Goal: Check status: Check status

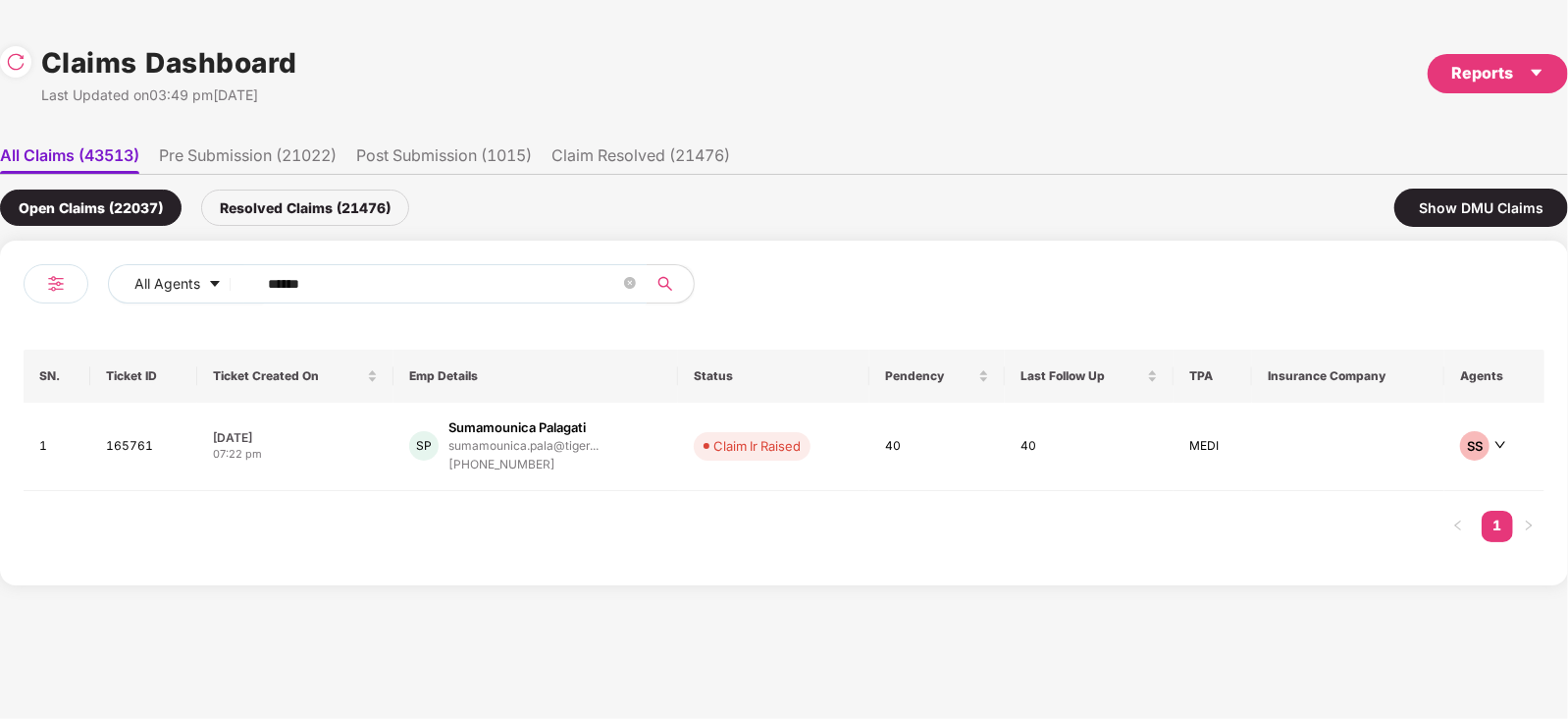
click at [489, 264] on span "******" at bounding box center [446, 283] width 403 height 39
paste input "text"
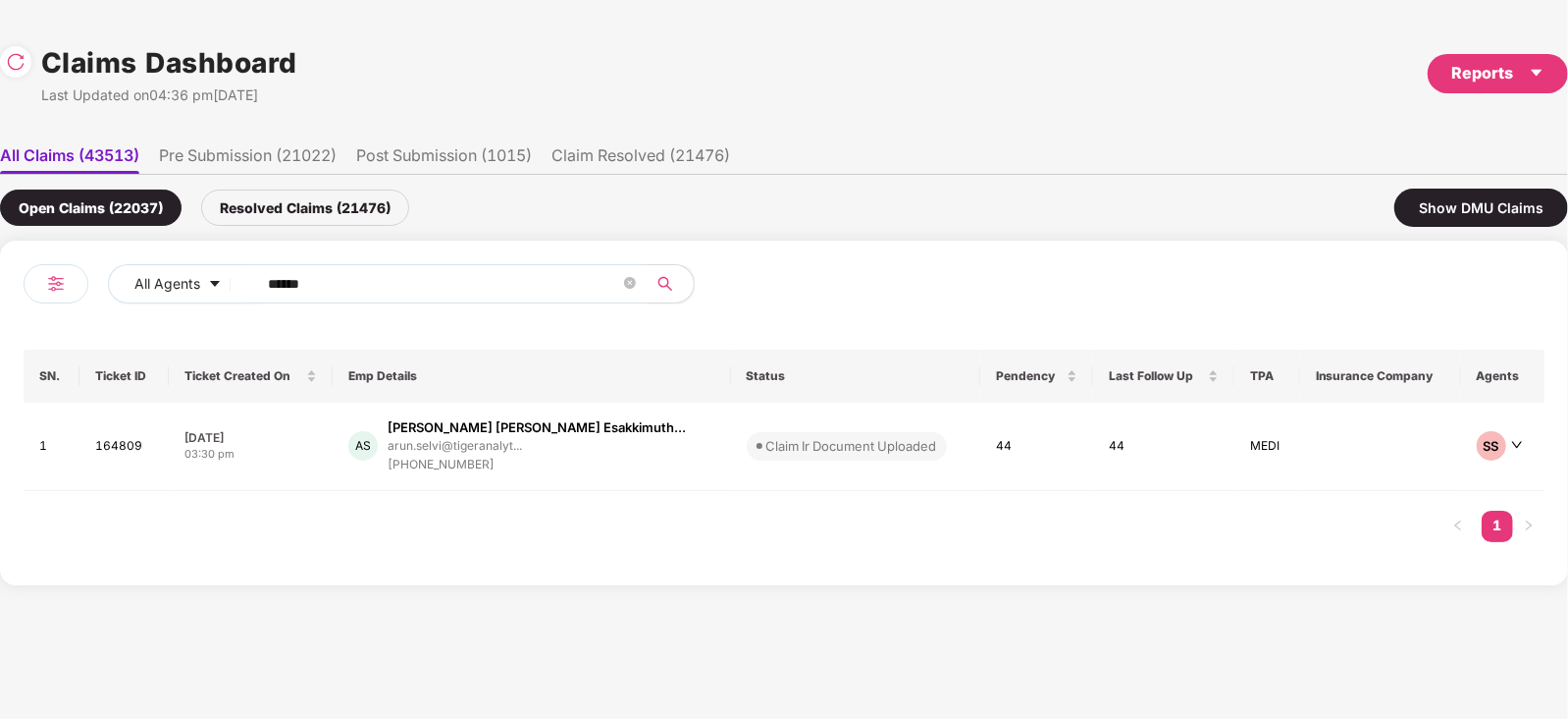
type input "******"
click at [732, 423] on td "Claim Ir Document Uploaded" at bounding box center [856, 447] width 250 height 88
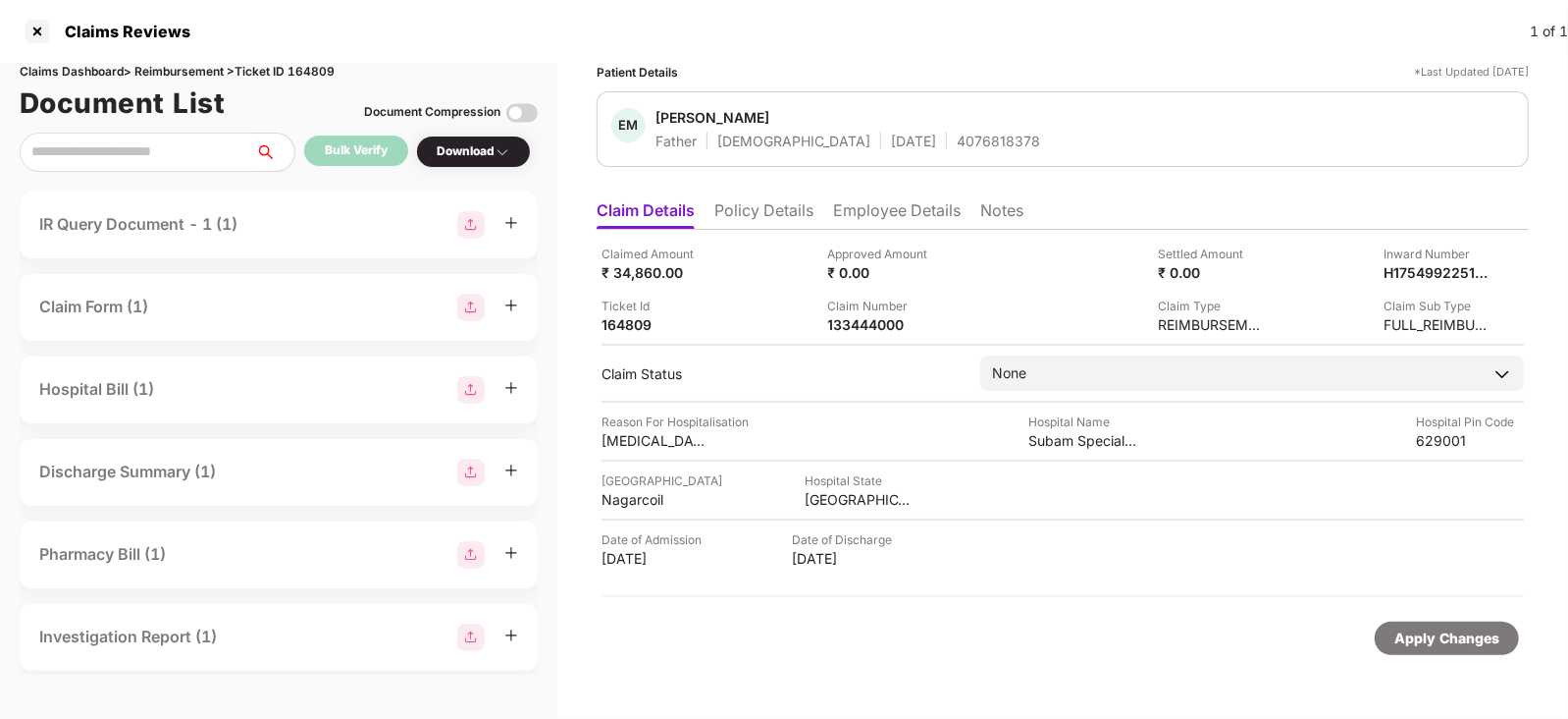
click at [176, 232] on div "IR Query Document - 1 (1)" at bounding box center [138, 224] width 198 height 25
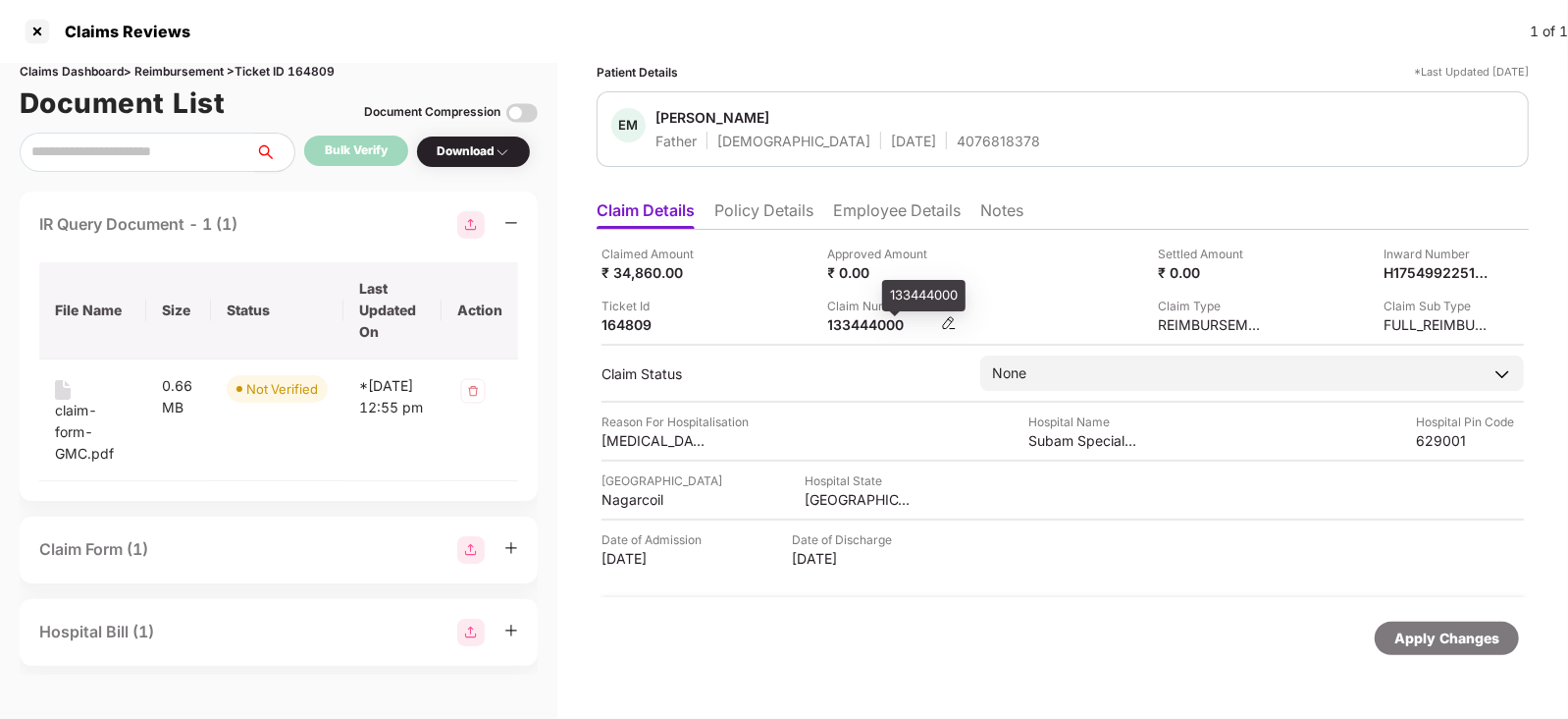
click at [832, 316] on div "133444000" at bounding box center [882, 324] width 108 height 19
copy div "133444000"
click at [832, 316] on div "133444000" at bounding box center [882, 324] width 108 height 19
click at [219, 231] on div "IR Query Document - 1 (1)" at bounding box center [138, 224] width 198 height 25
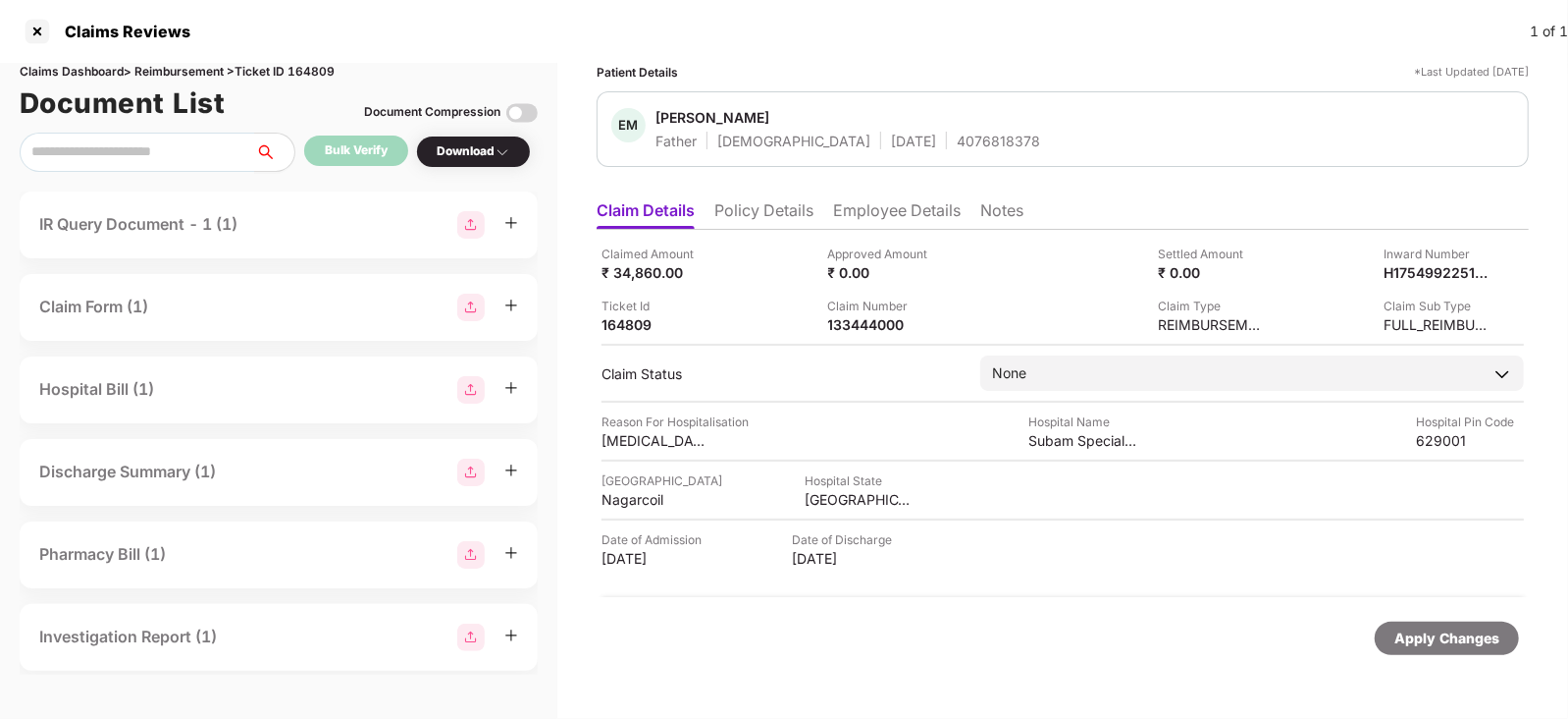
click at [258, 234] on div "IR Query Document - 1 (1)" at bounding box center [278, 224] width 479 height 27
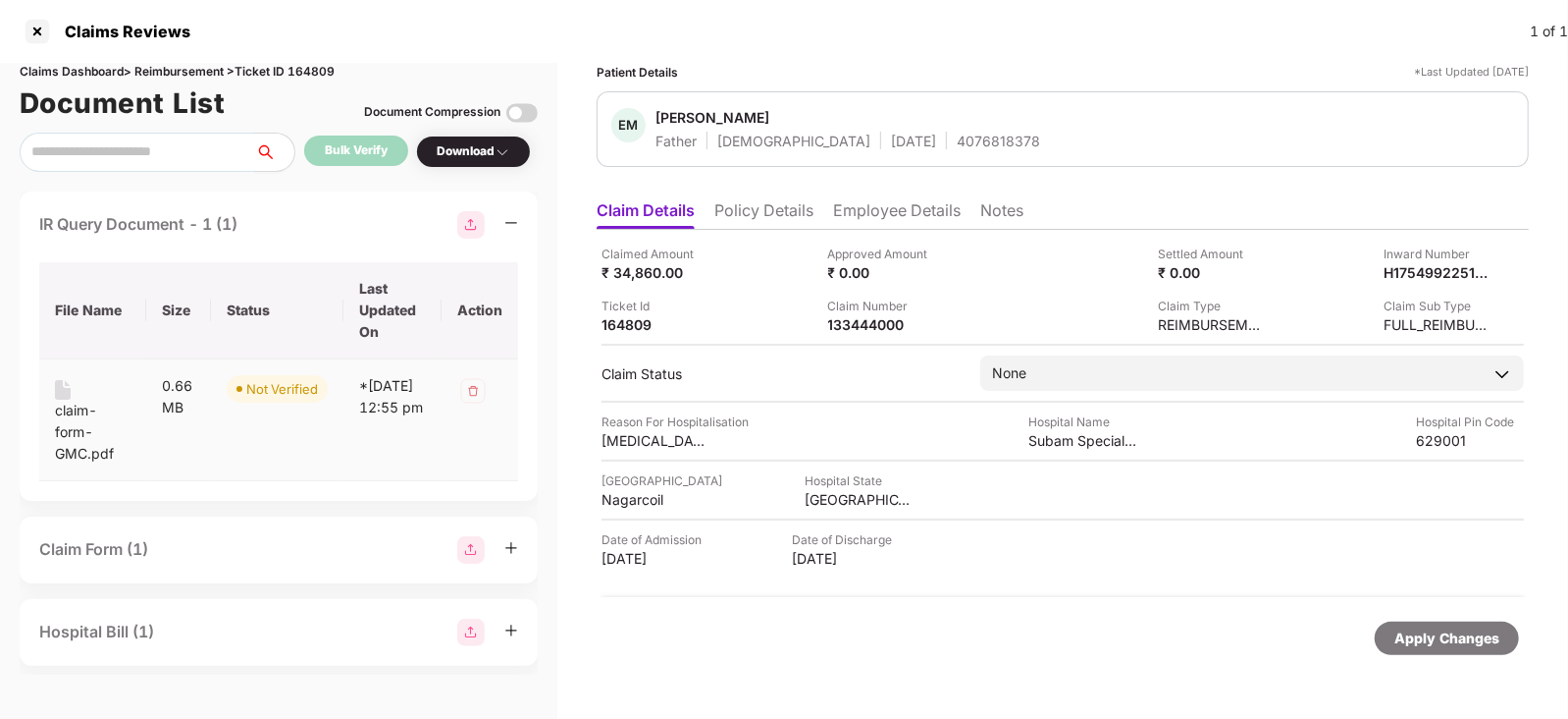
click at [71, 420] on div "claim-form-GMC.pdf" at bounding box center [93, 432] width 76 height 65
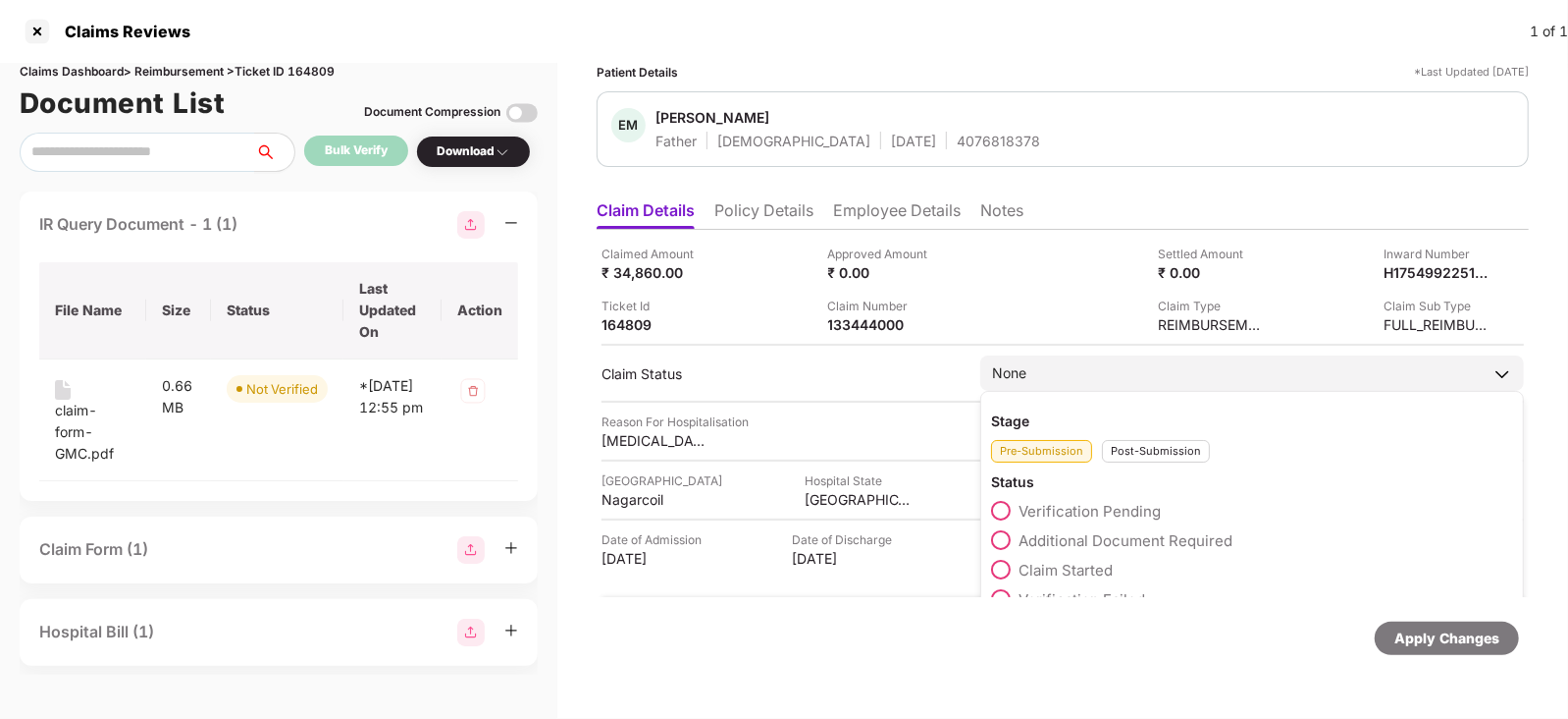
click at [1121, 451] on div "Post-Submission" at bounding box center [1156, 451] width 108 height 23
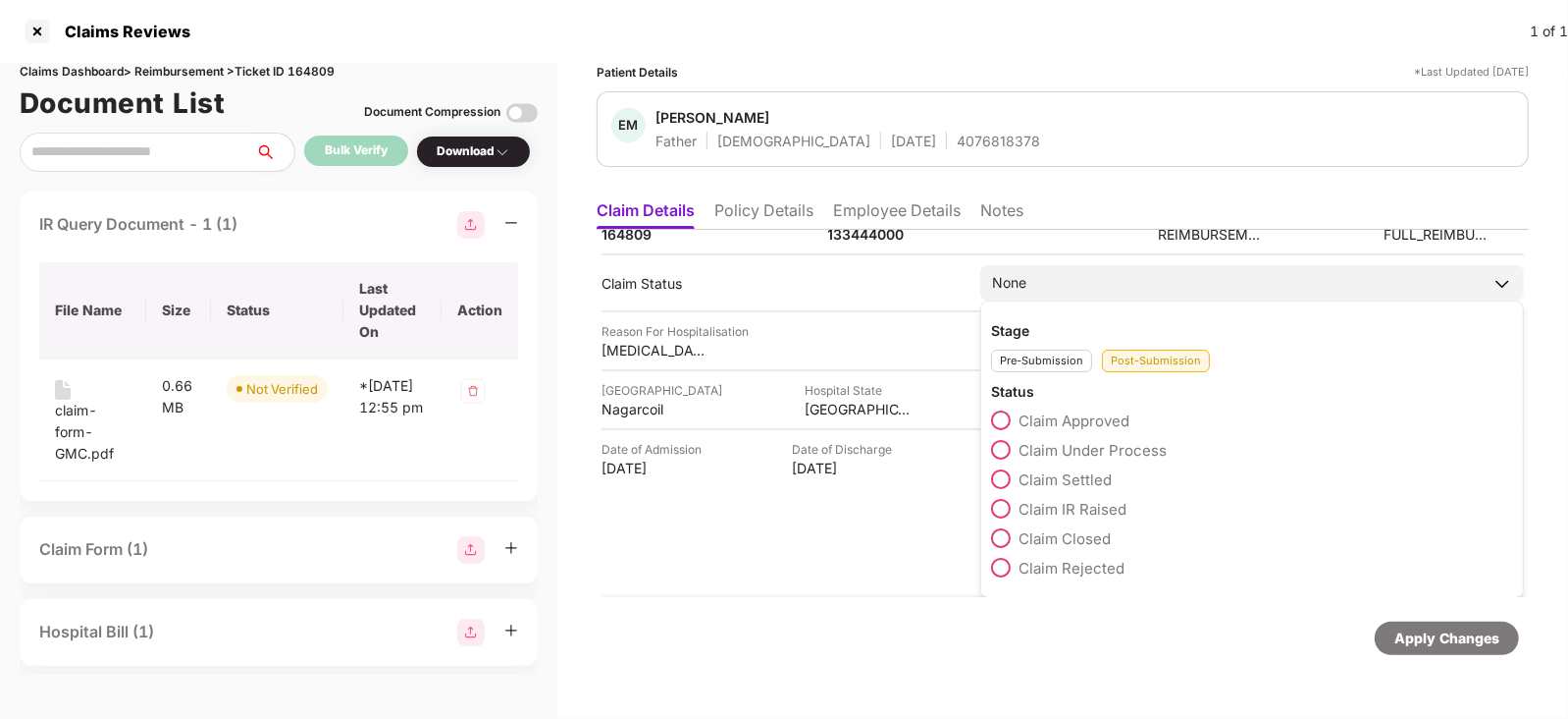
click at [1080, 500] on span "Claim IR Raised" at bounding box center [1072, 509] width 108 height 19
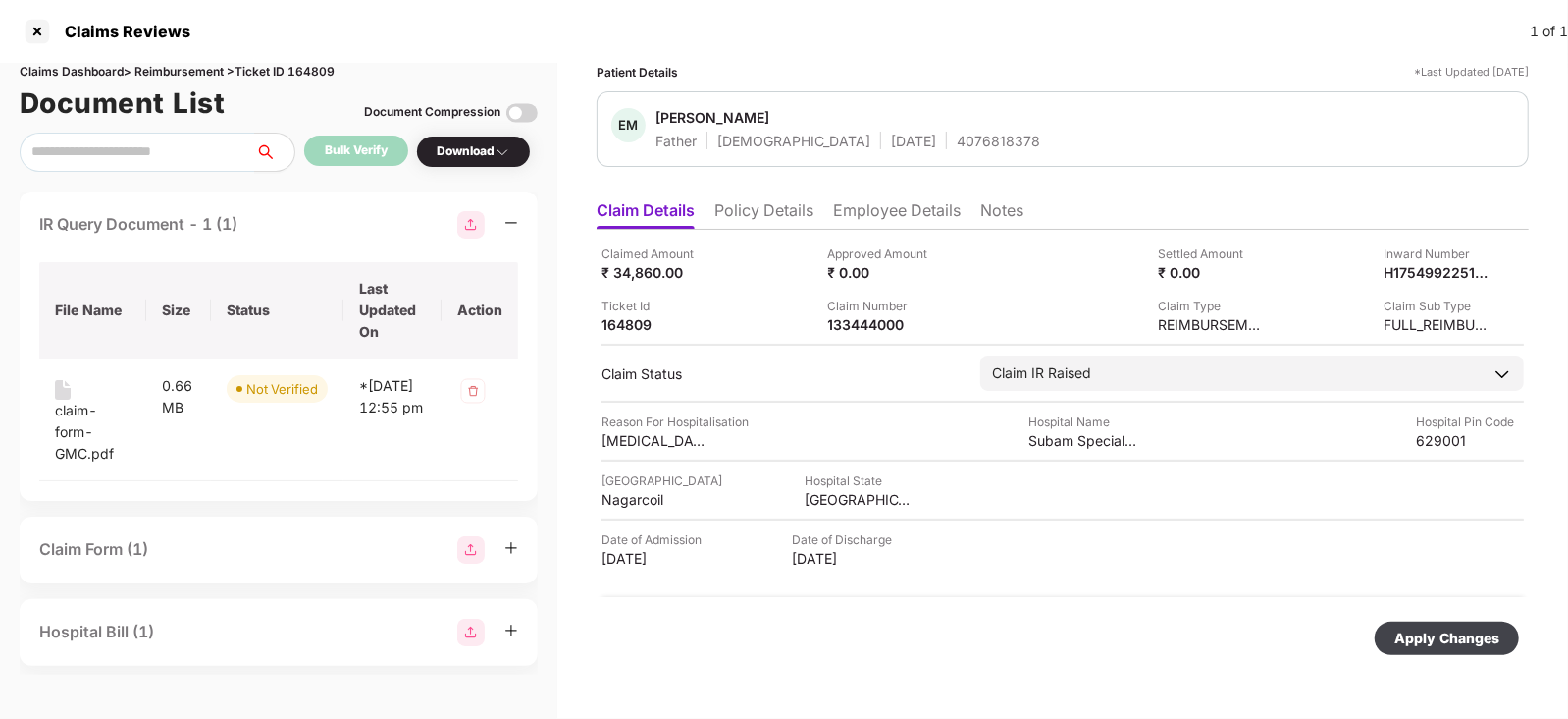
scroll to position [0, 0]
click at [1412, 645] on div "Apply Changes" at bounding box center [1447, 639] width 105 height 22
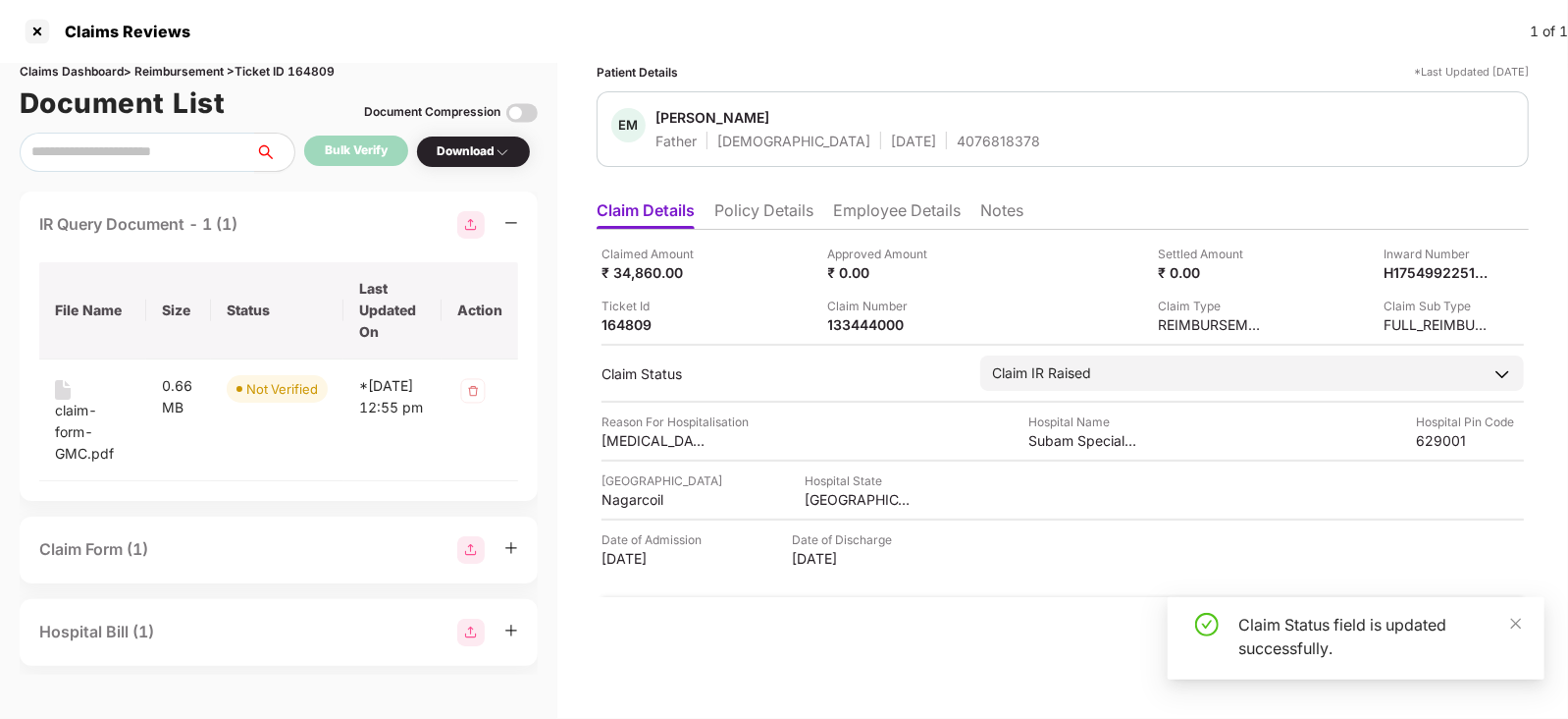
click at [870, 228] on li "Employee Details" at bounding box center [897, 214] width 128 height 28
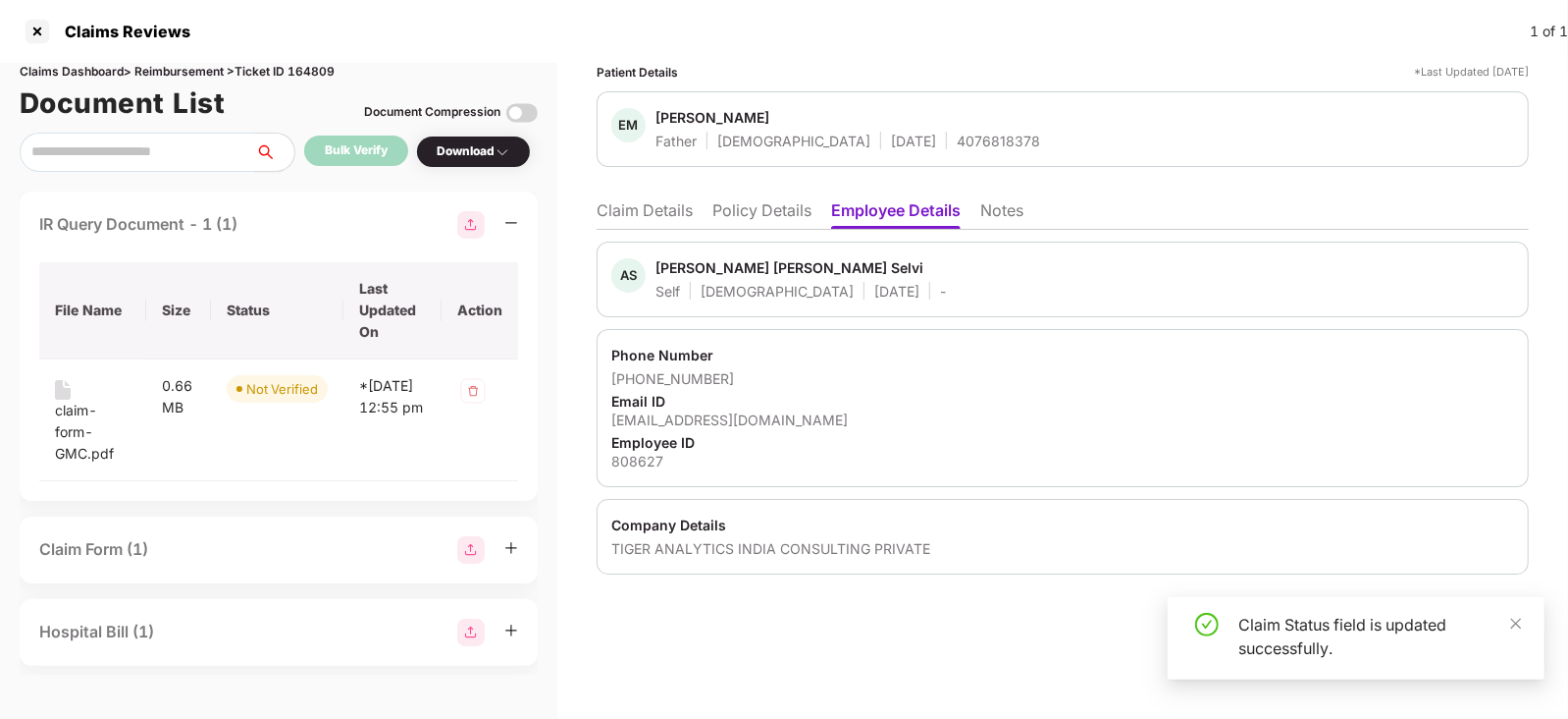
click at [687, 217] on li "Claim Details" at bounding box center [645, 214] width 96 height 28
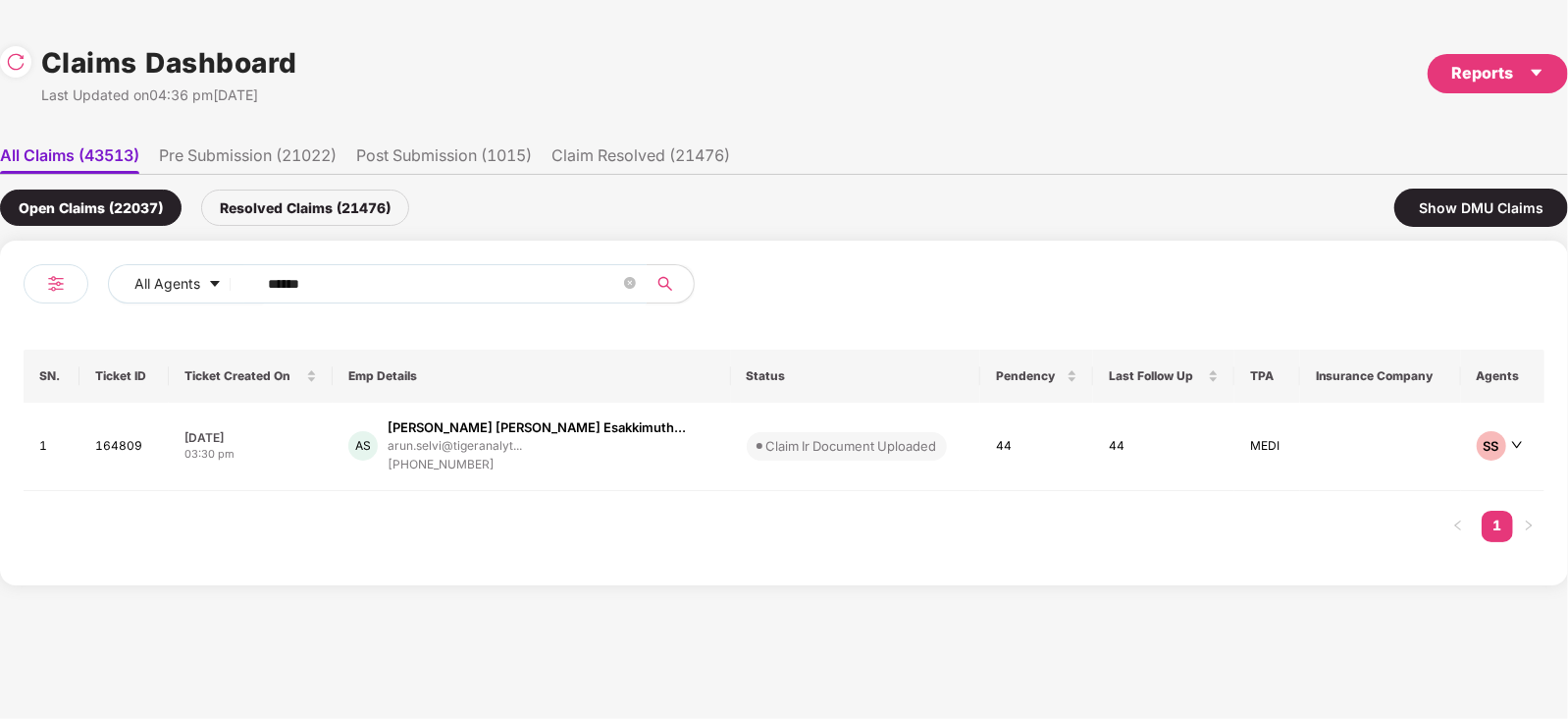
click at [413, 282] on input "******" at bounding box center [444, 283] width 353 height 29
paste input "text"
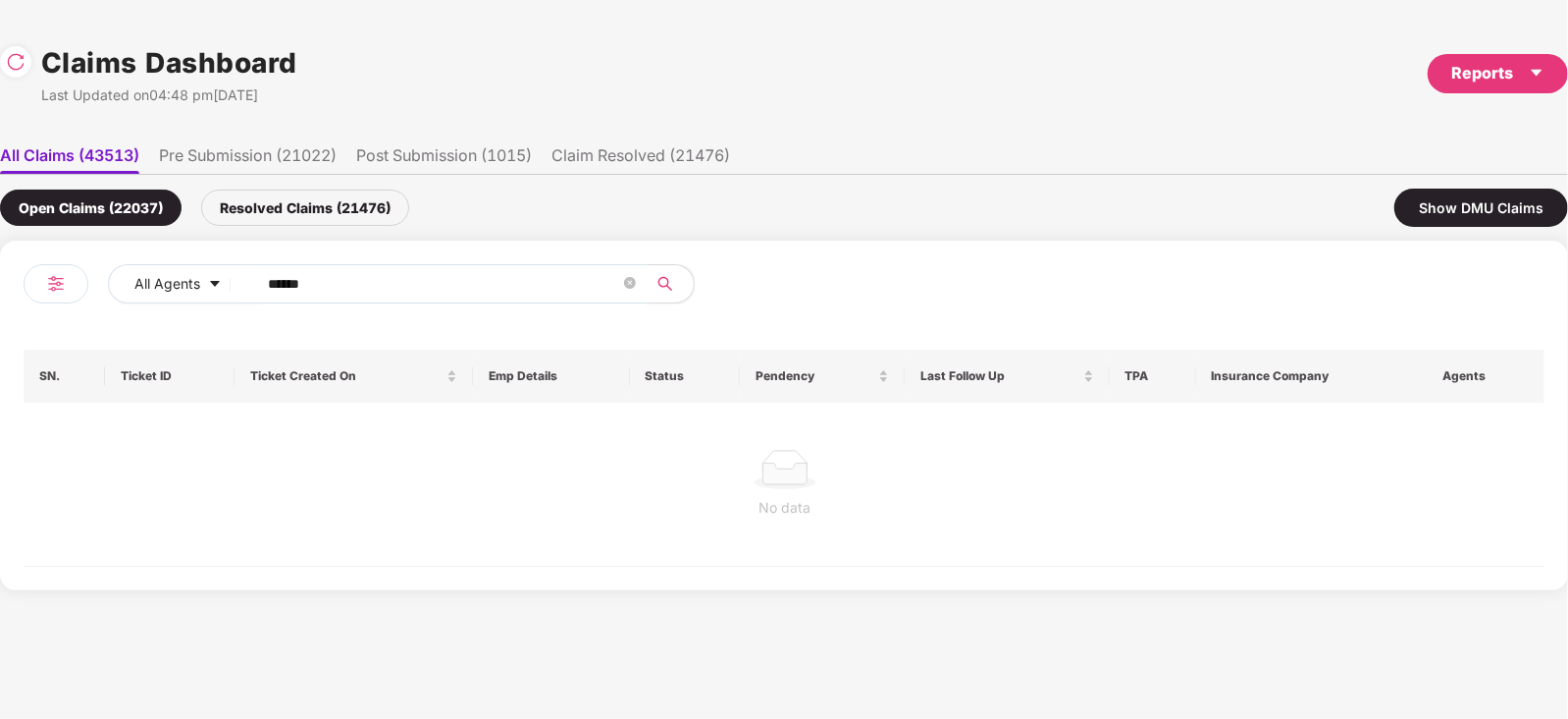
type input "******"
click at [604, 450] on div at bounding box center [784, 469] width 1492 height 39
click at [328, 207] on div "Resolved Claims (21476)" at bounding box center [305, 208] width 208 height 36
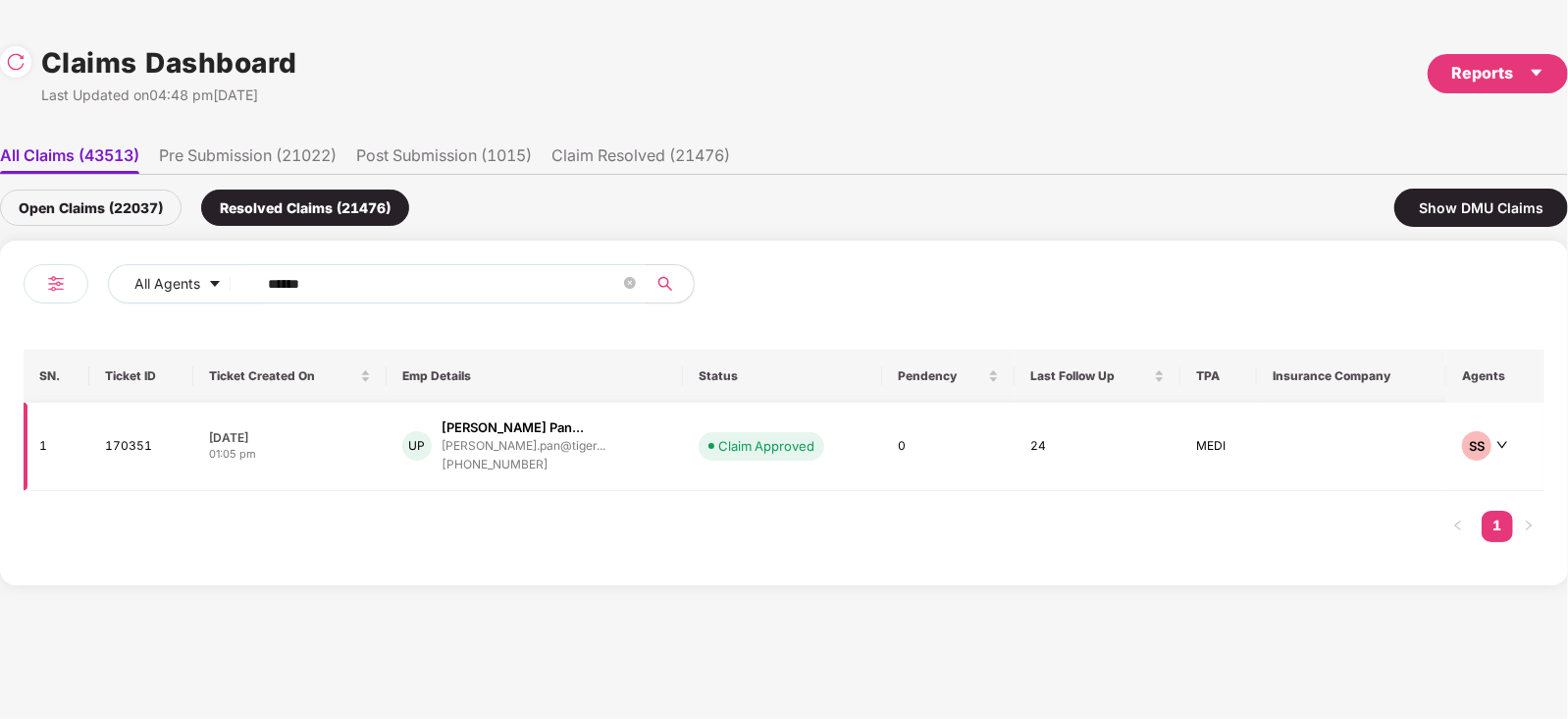
click at [664, 444] on div "UP [PERSON_NAME] Pan... [PERSON_NAME].pan@tiger... [PHONE_NUMBER]" at bounding box center [536, 446] width 266 height 56
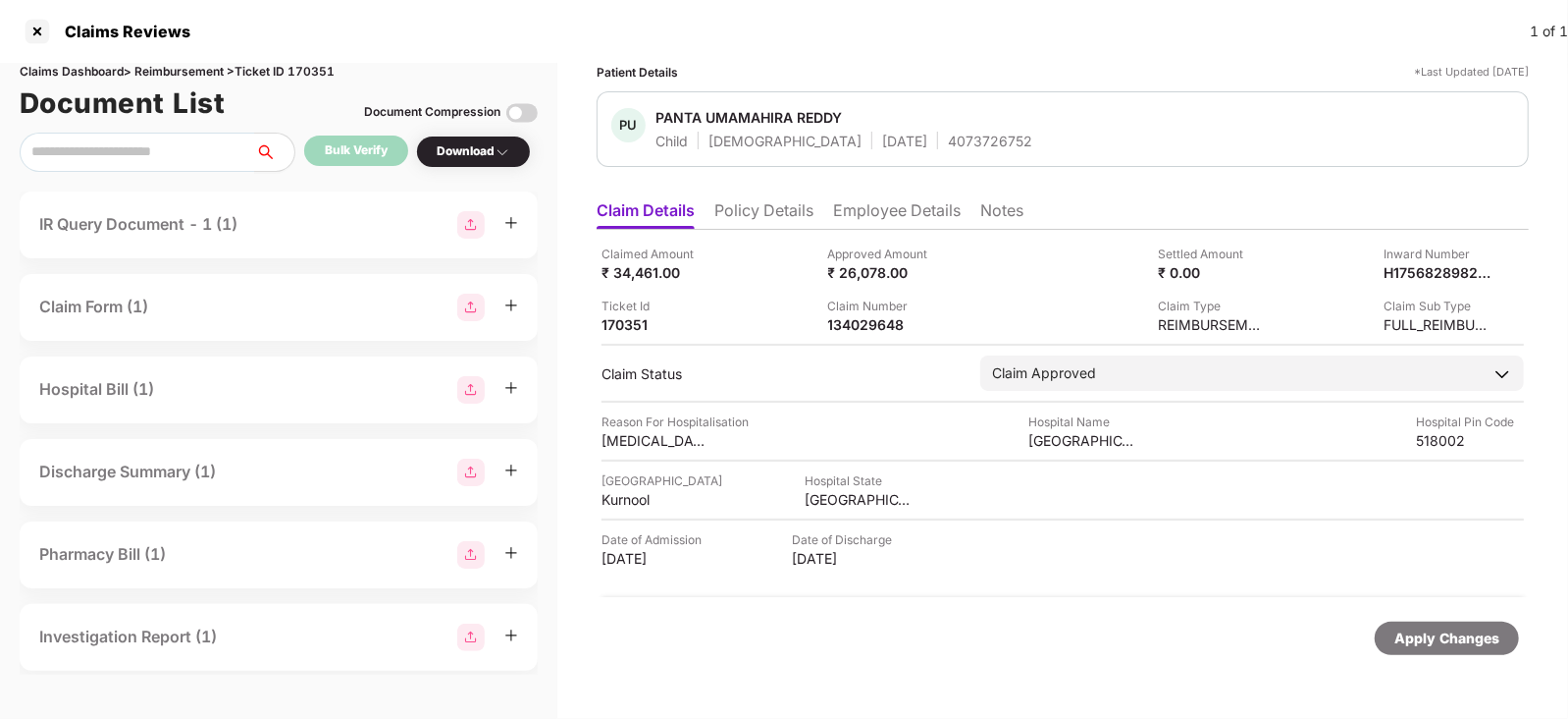
click at [867, 336] on div "Claimed Amount ₹ 34,461.00 Approved Amount ₹ 26,078.00 Settled Amount ₹ 0.00 In…" at bounding box center [1062, 413] width 932 height 367
click at [868, 326] on div "134029648" at bounding box center [882, 324] width 108 height 19
copy div "134029648"
click at [868, 326] on div "134029648" at bounding box center [882, 324] width 108 height 19
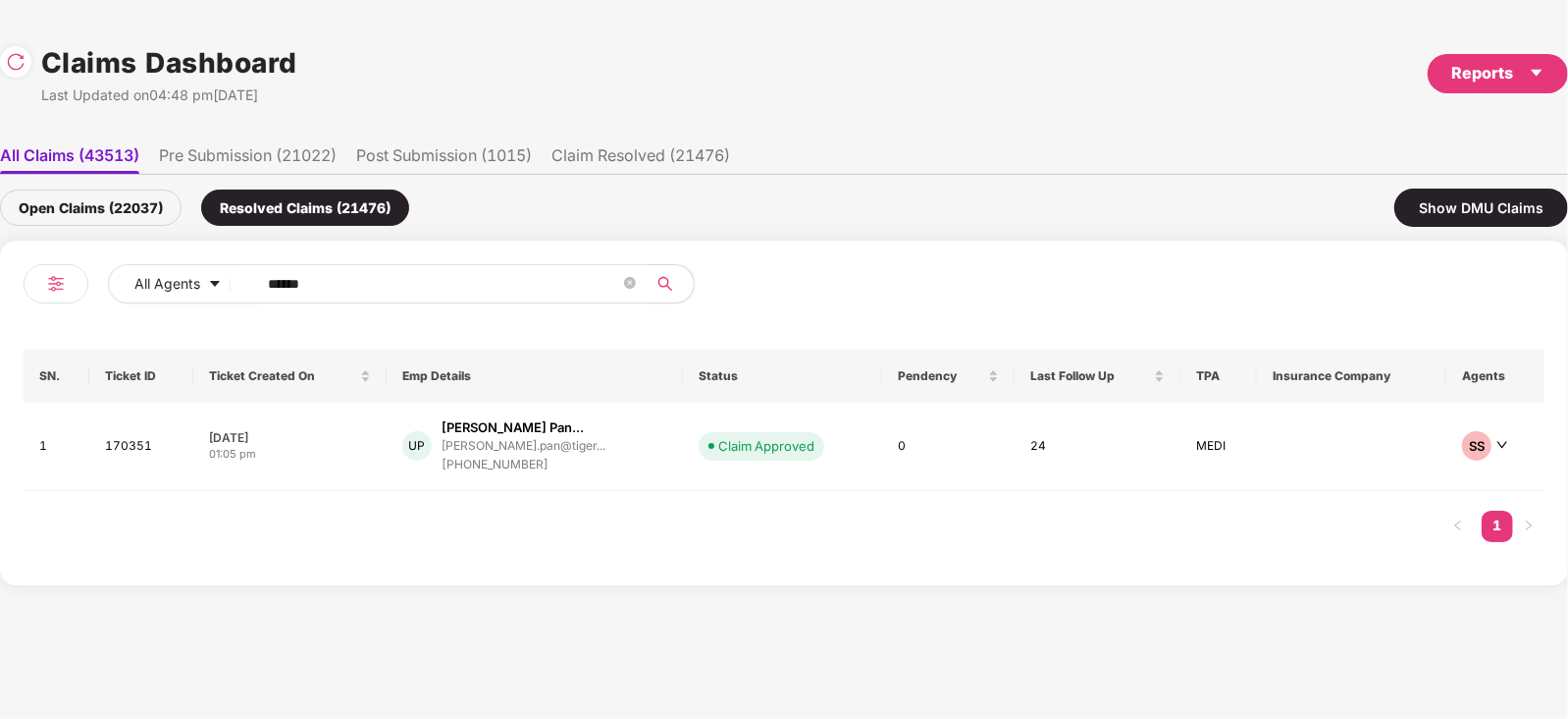
click at [393, 290] on input "******" at bounding box center [444, 283] width 353 height 29
click at [176, 217] on div "Open Claims (22037)" at bounding box center [91, 208] width 182 height 36
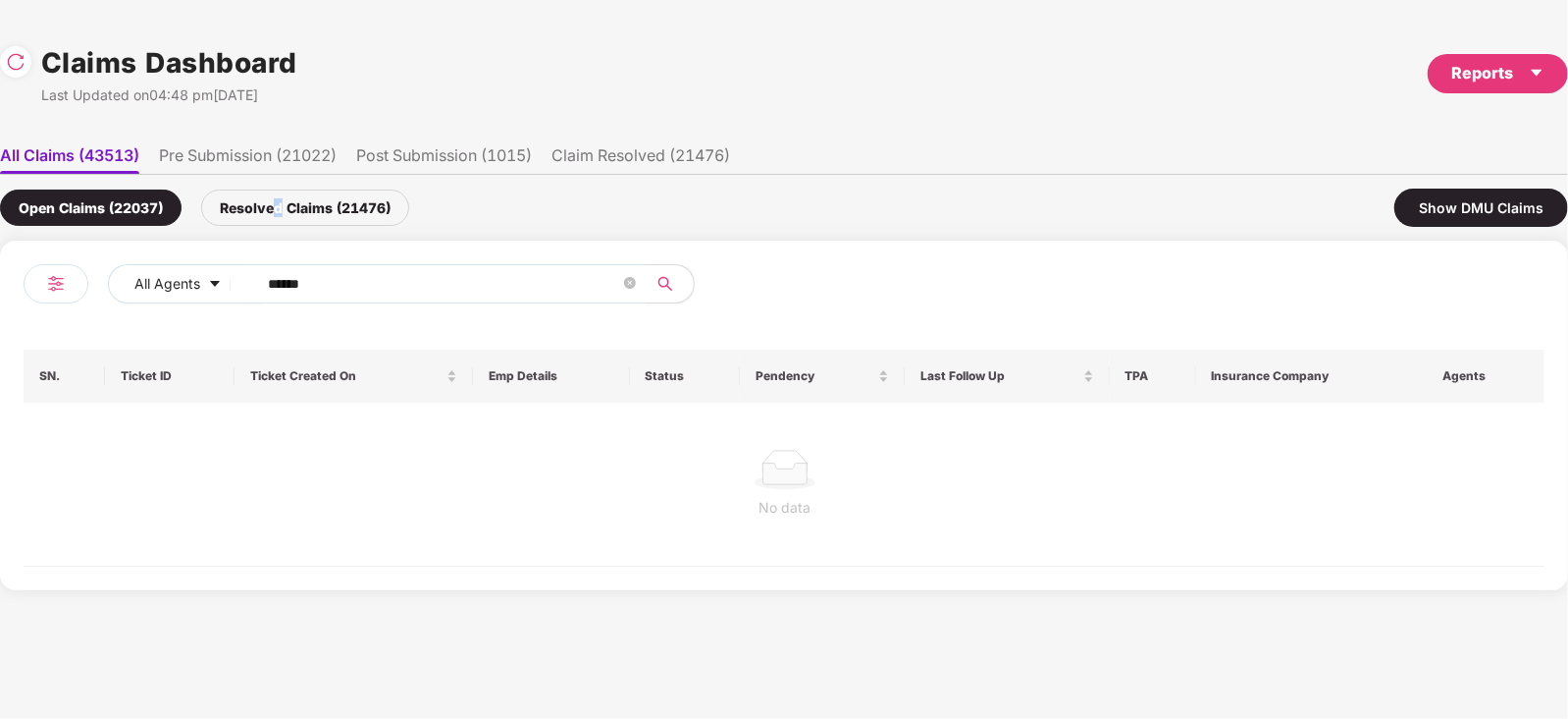
drag, startPoint x: 273, startPoint y: 189, endPoint x: 289, endPoint y: 223, distance: 37.6
click at [289, 223] on div "Open Claims (22037) Resolved Claims (21476) Show DMU Claims" at bounding box center [784, 208] width 1568 height 66
click at [289, 223] on div "Resolved Claims (21476)" at bounding box center [305, 208] width 208 height 36
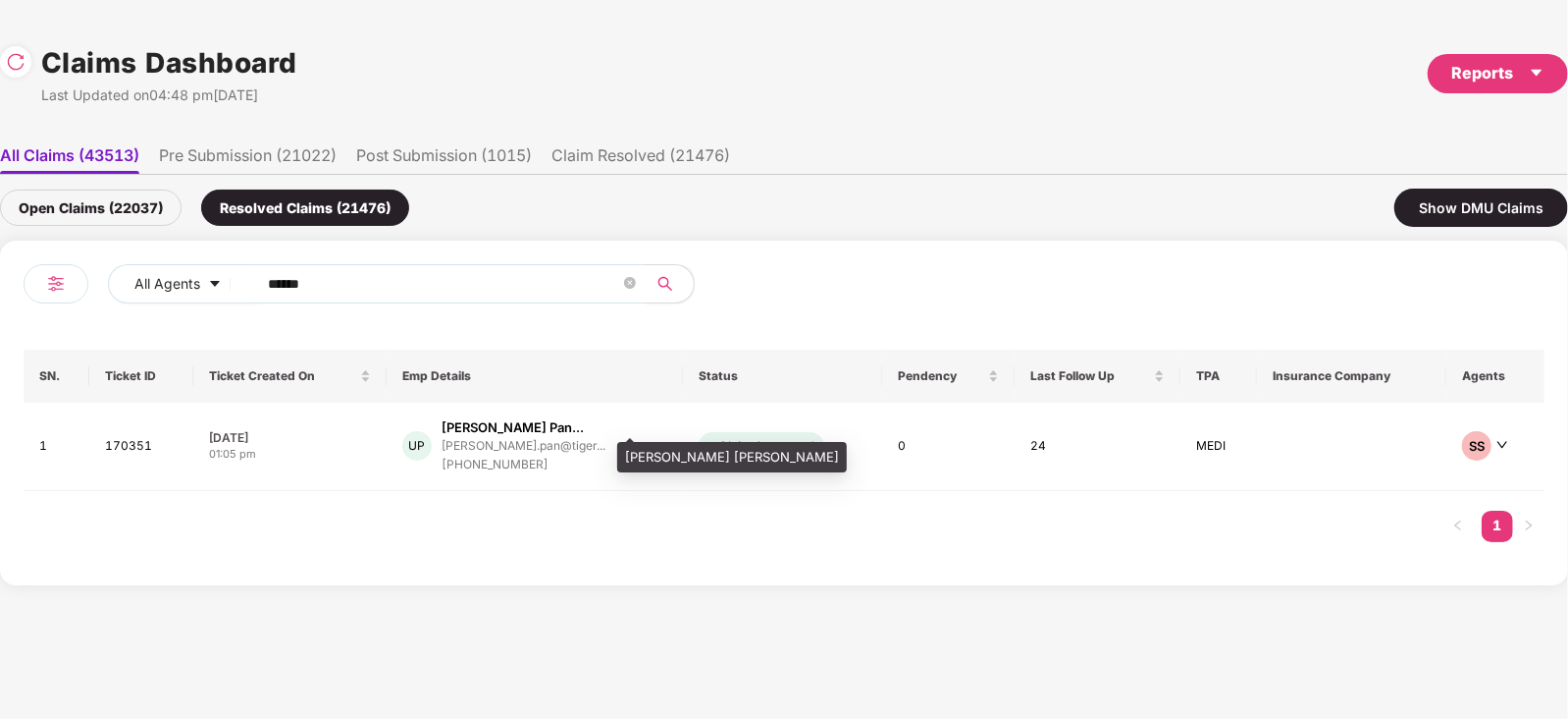
click at [643, 451] on div "[PERSON_NAME] [PERSON_NAME]" at bounding box center [733, 457] width 230 height 31
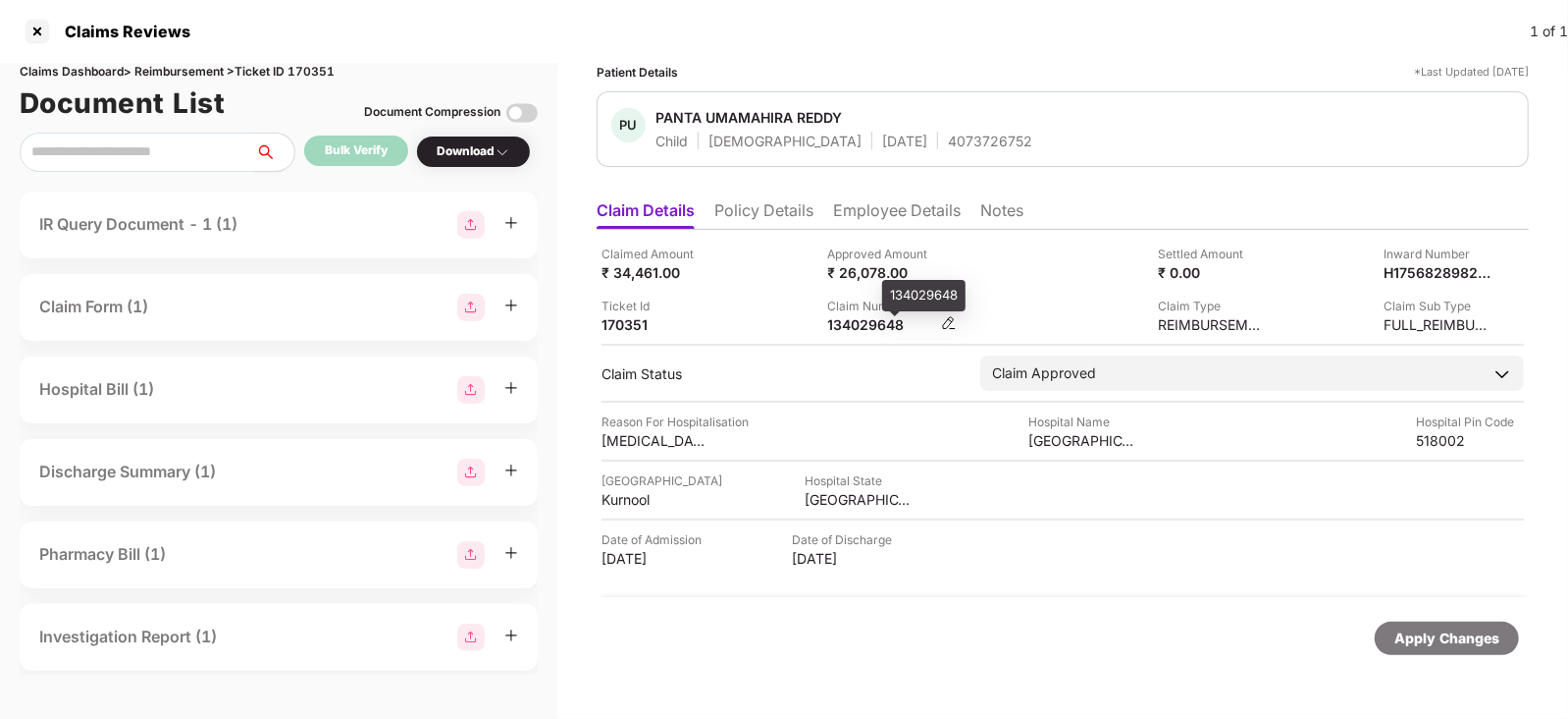
click at [868, 323] on div "134029648" at bounding box center [882, 324] width 108 height 19
copy div "134029648"
click at [868, 323] on div "134029648" at bounding box center [882, 324] width 108 height 19
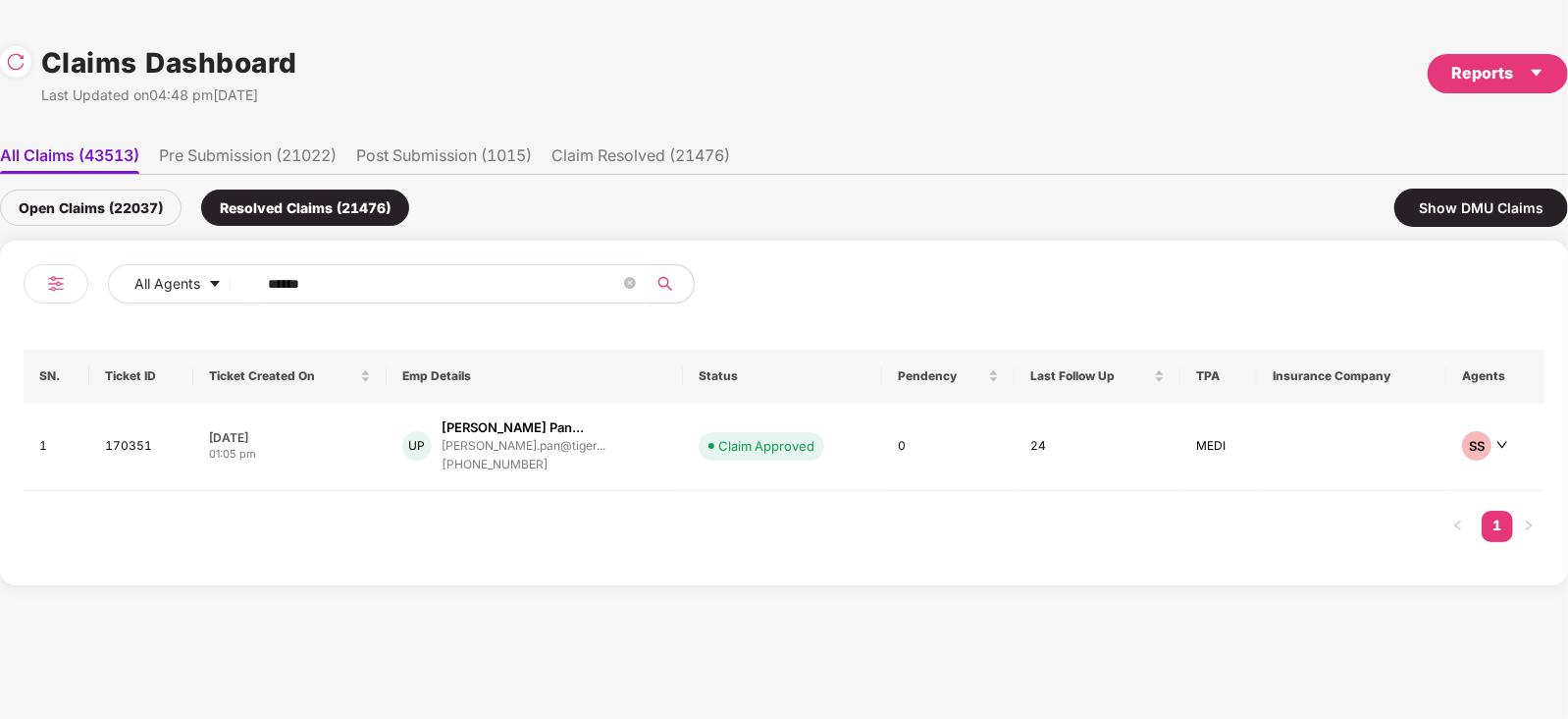
click at [394, 283] on input "******" at bounding box center [444, 283] width 353 height 29
paste input "text"
type input "******"
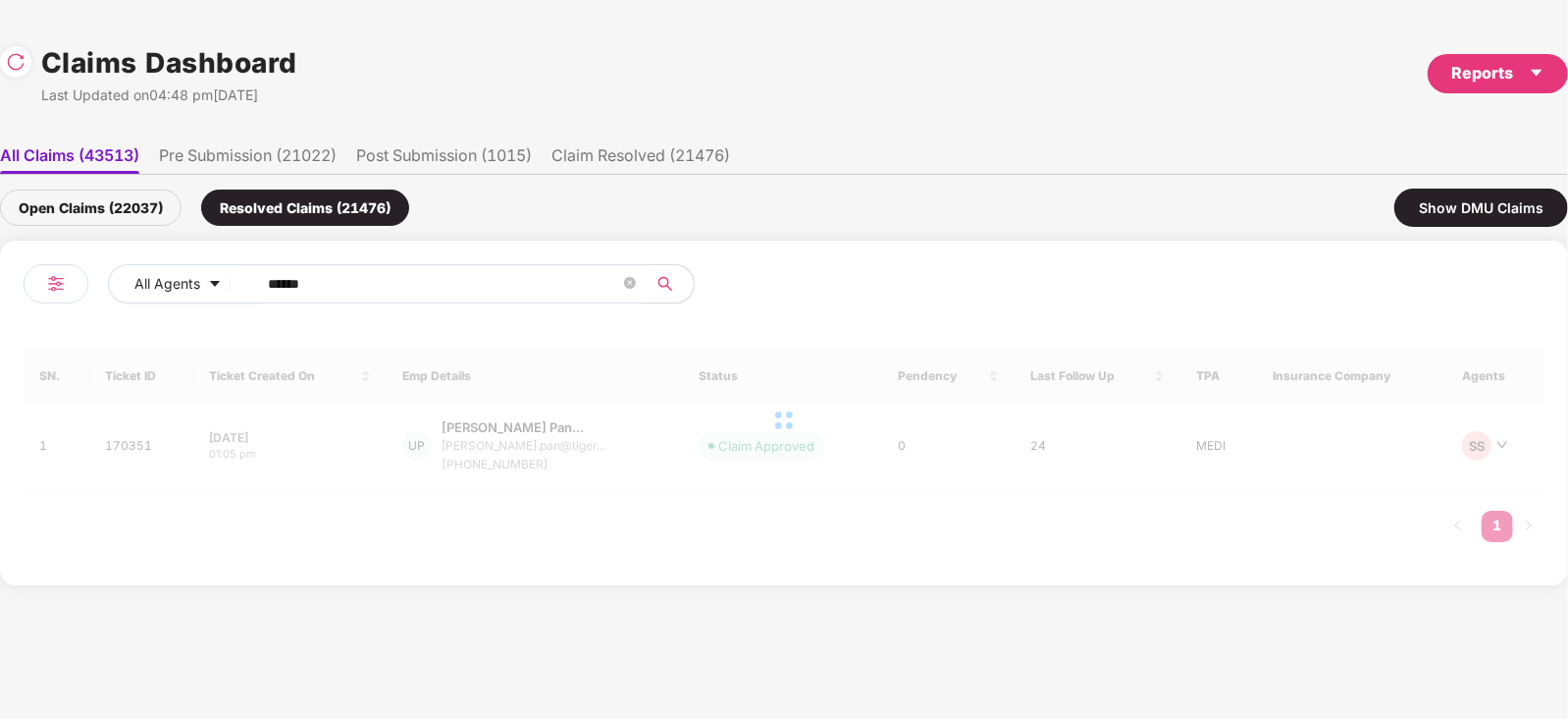
click at [147, 227] on div "Open Claims (22037) Resolved Claims (21476) Show DMU Claims" at bounding box center [784, 208] width 1568 height 66
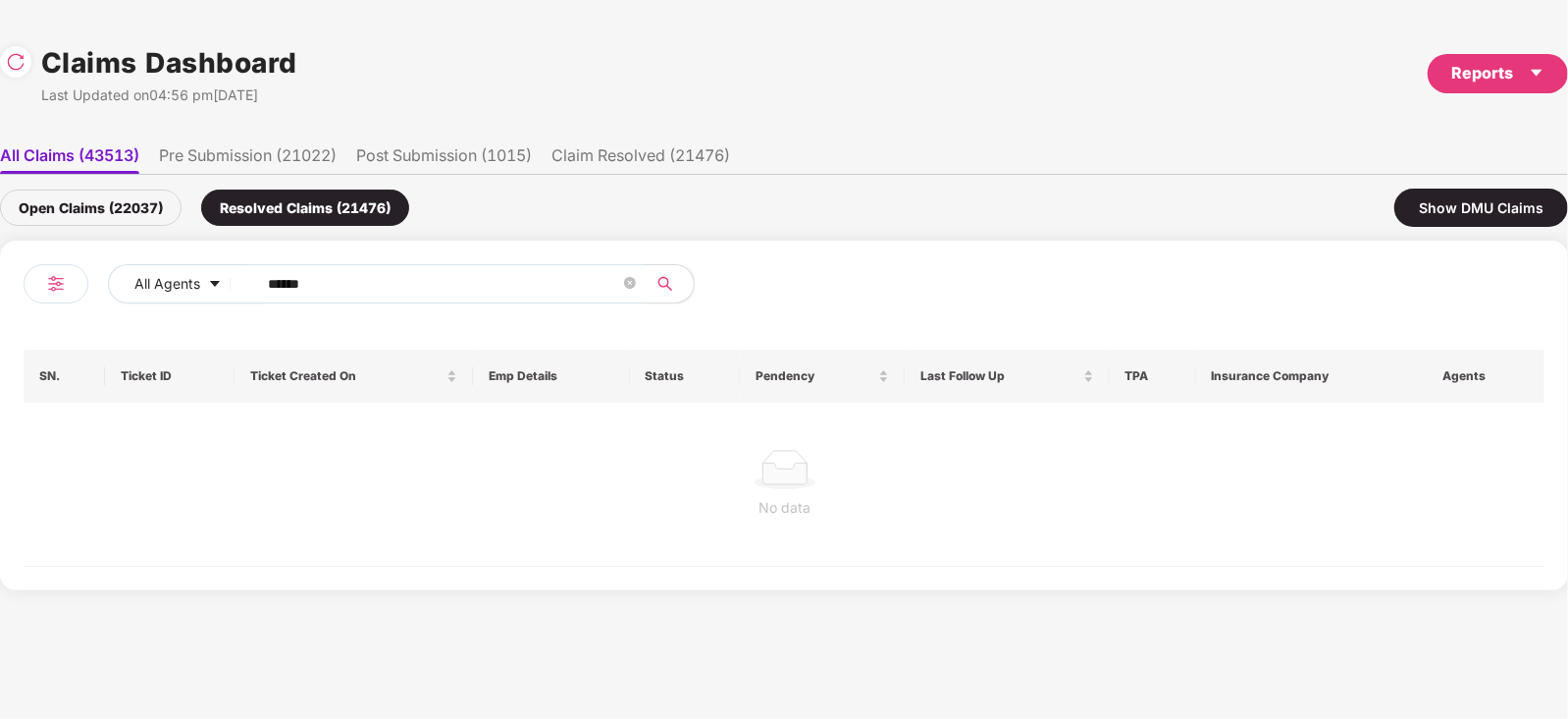
click at [147, 216] on div "Open Claims (22037)" at bounding box center [91, 208] width 182 height 36
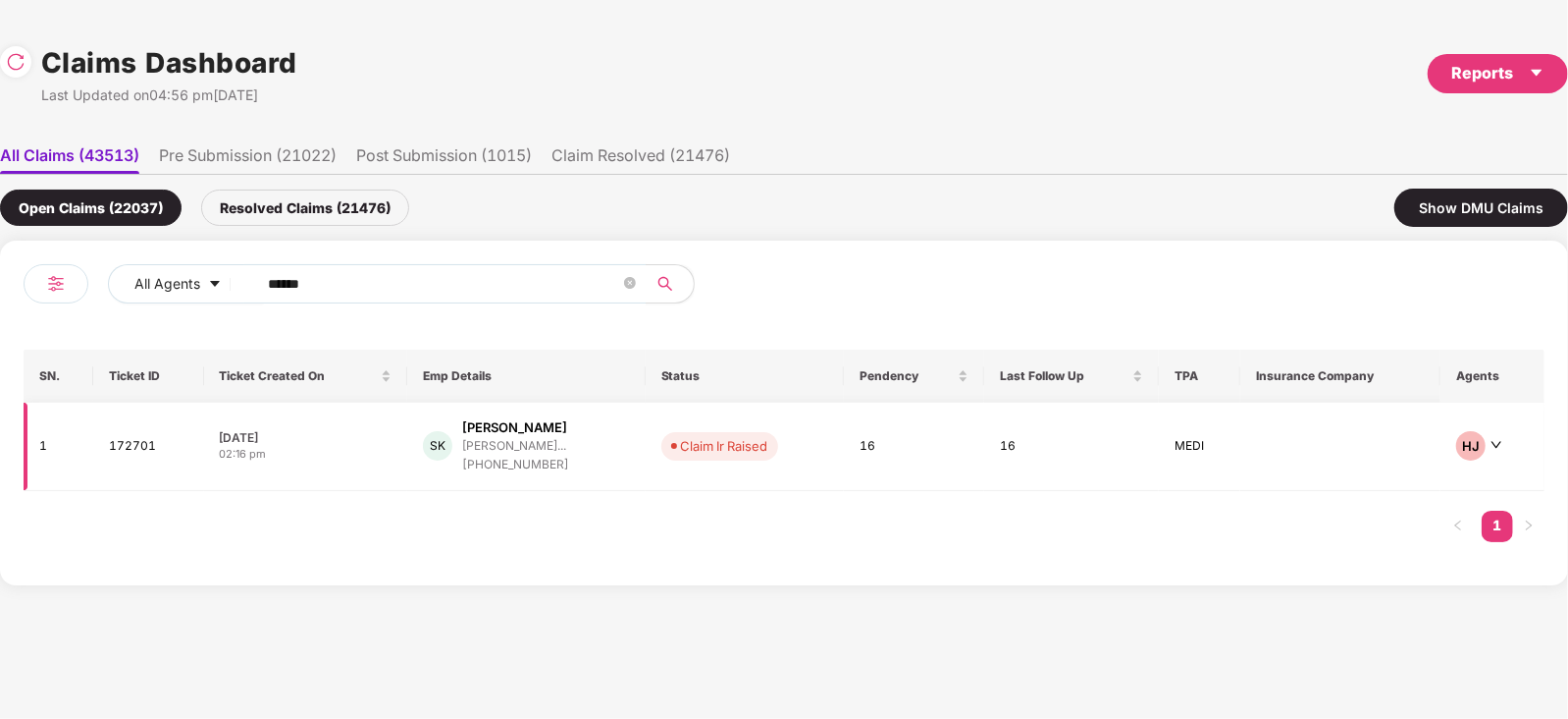
click at [606, 428] on div "[PERSON_NAME] [PERSON_NAME].[PERSON_NAME]@tigera... [PHONE_NUMBER]" at bounding box center [526, 446] width 206 height 56
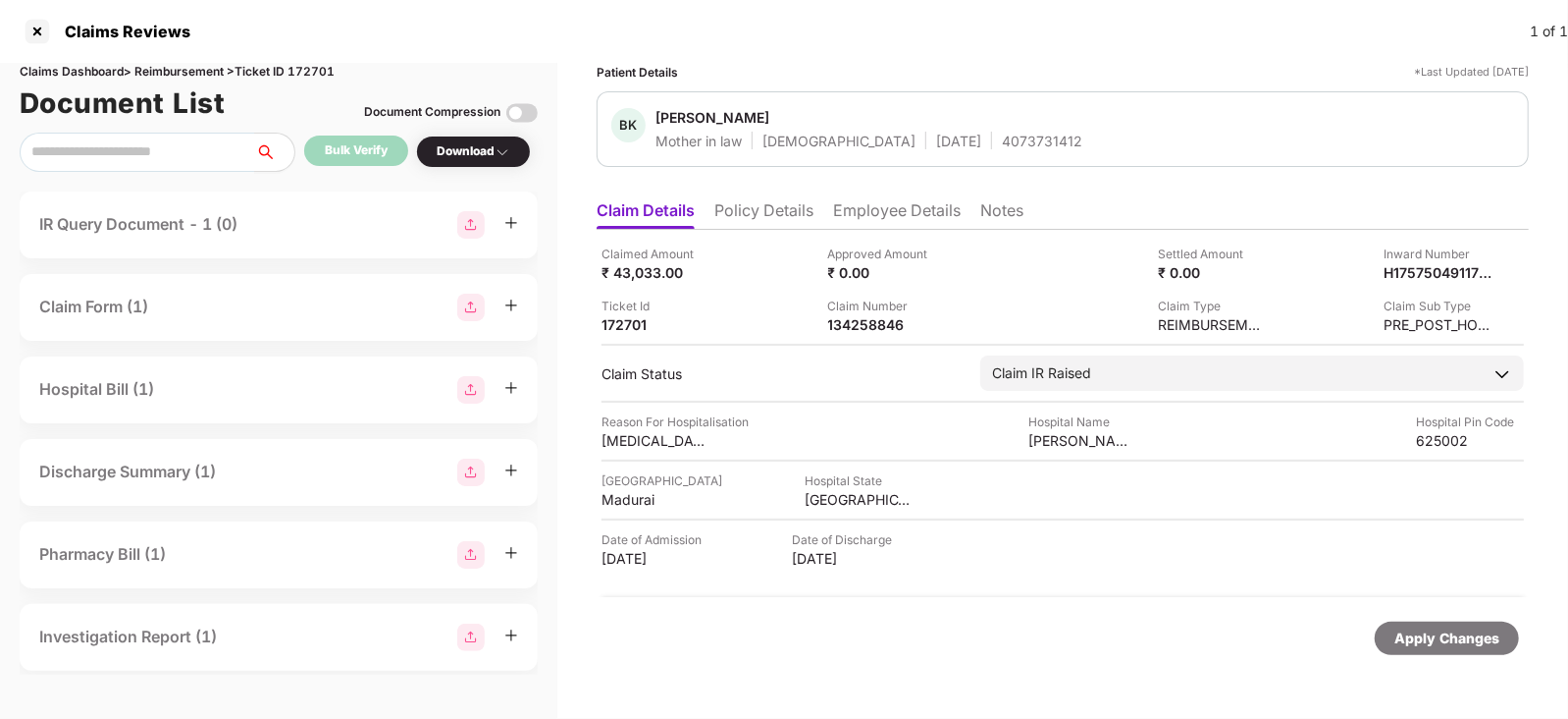
click at [196, 218] on div "IR Query Document - 1 (0)" at bounding box center [138, 224] width 198 height 25
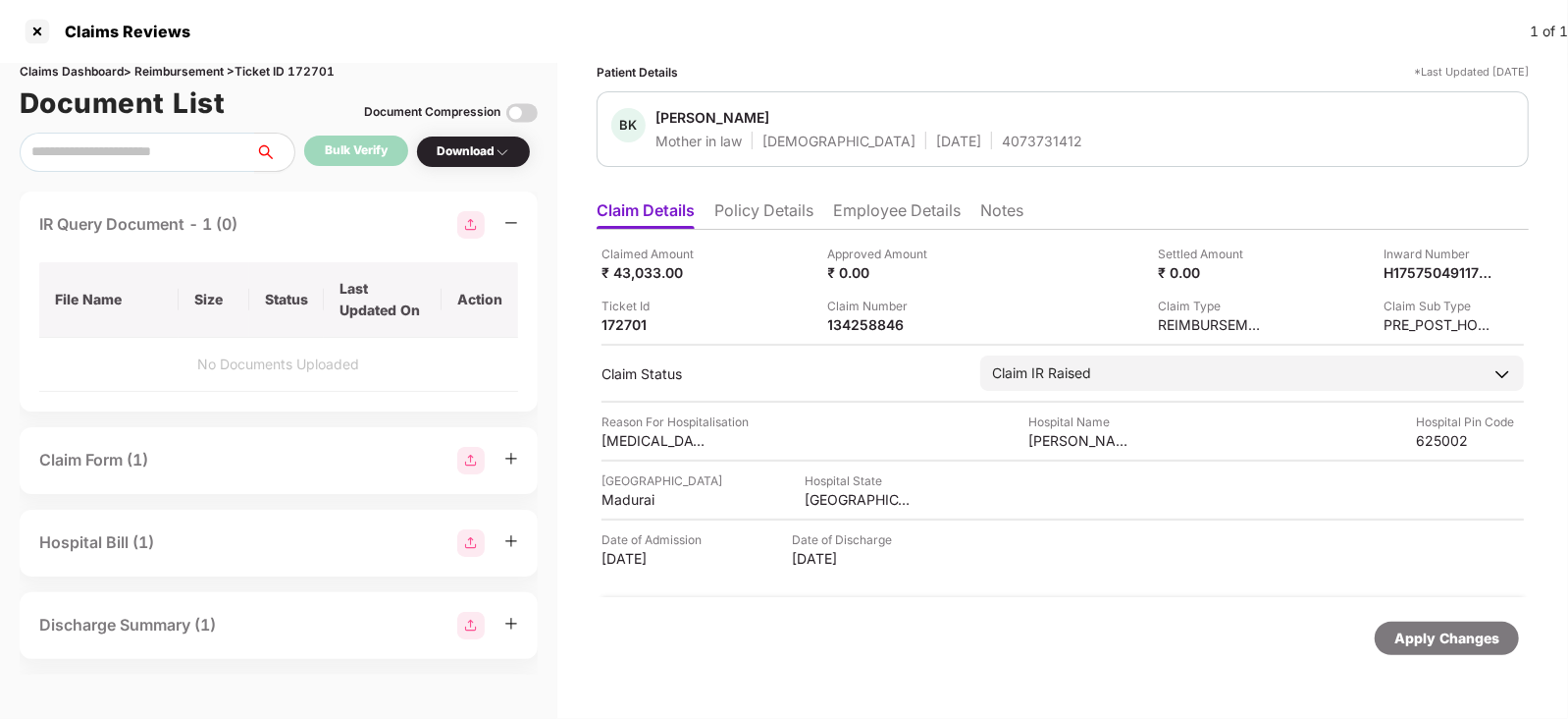
click at [271, 232] on div "IR Query Document - 1 (0)" at bounding box center [278, 224] width 479 height 27
